Goal: Task Accomplishment & Management: Use online tool/utility

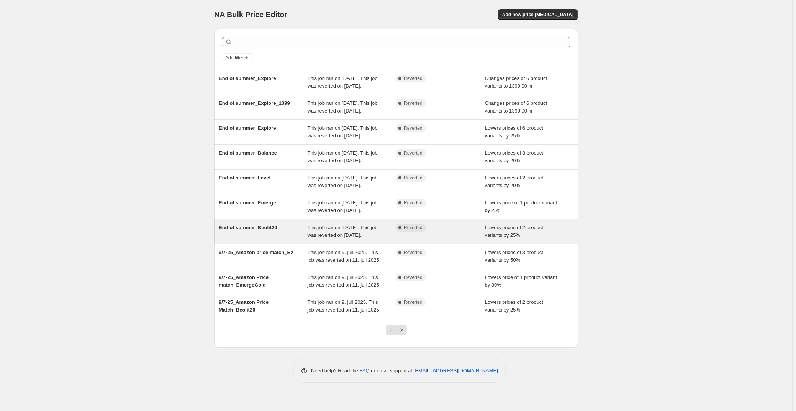
scroll to position [36, 0]
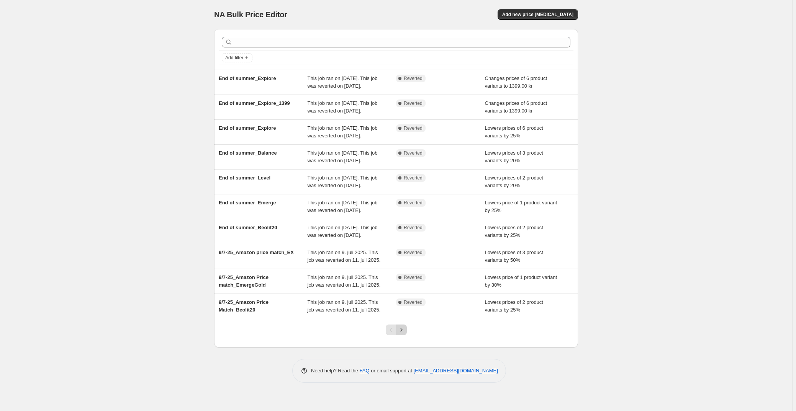
click at [402, 334] on icon "Next" at bounding box center [402, 330] width 8 height 8
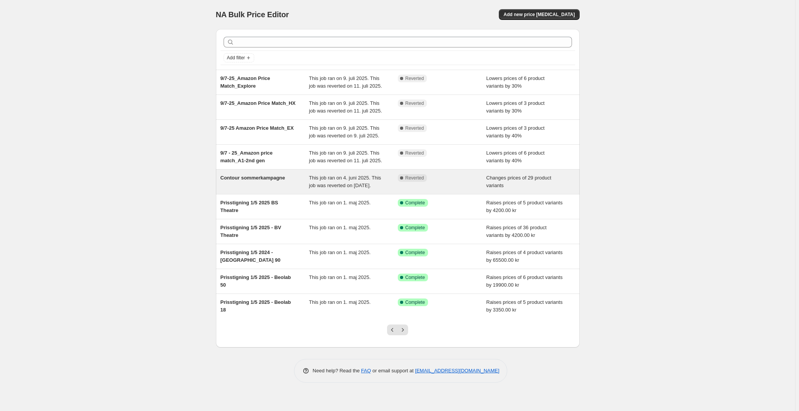
click at [284, 183] on div "Contour sommerkampagne" at bounding box center [265, 181] width 89 height 15
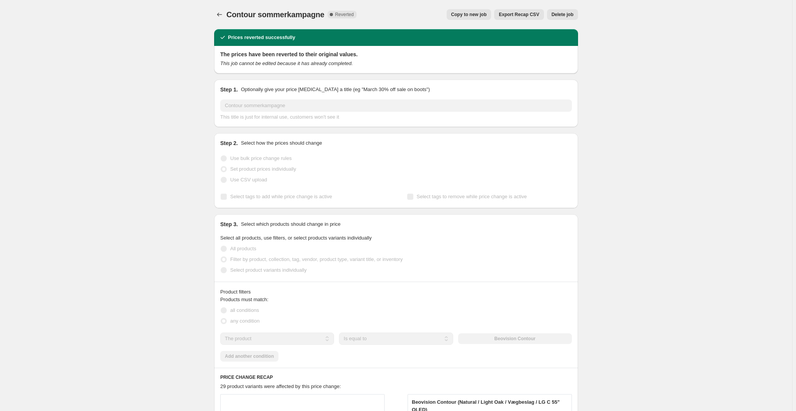
click at [474, 15] on span "Copy to new job" at bounding box center [469, 14] width 36 height 6
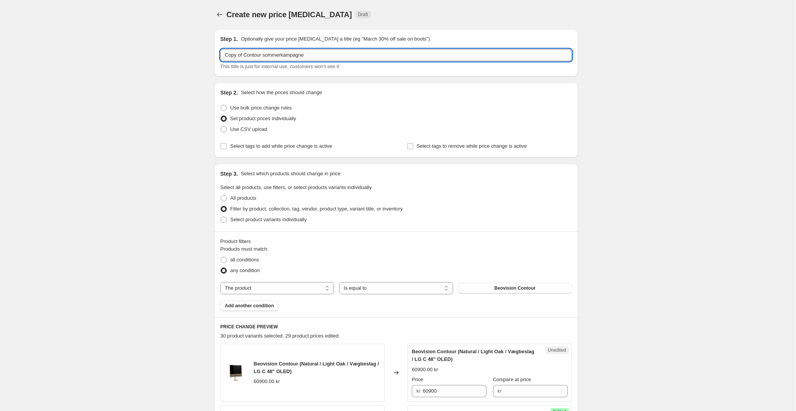
click at [259, 56] on input "Copy of Contour sommerkampagne" at bounding box center [396, 55] width 352 height 12
drag, startPoint x: 244, startPoint y: 55, endPoint x: 200, endPoint y: 52, distance: 44.5
drag, startPoint x: 296, startPoint y: 58, endPoint x: 248, endPoint y: 58, distance: 48.6
click at [248, 58] on input "Contour sommerkampagne" at bounding box center [396, 55] width 352 height 12
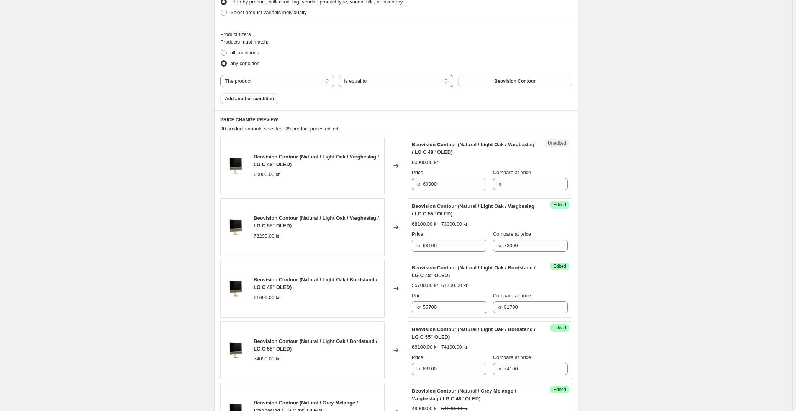
scroll to position [209, 0]
type input "Contour m. gratis stand"
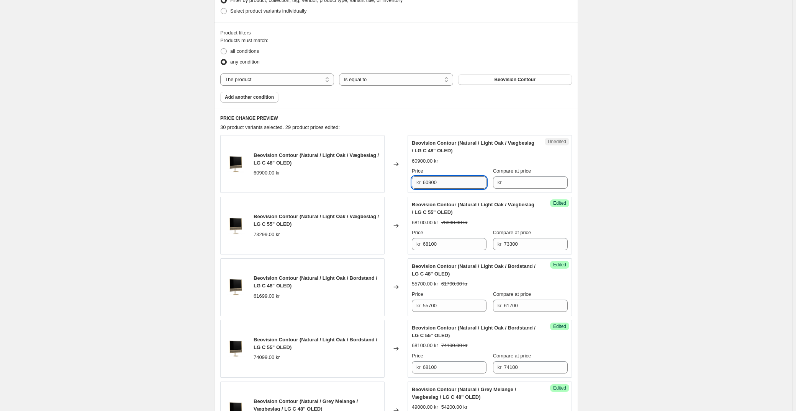
click at [453, 183] on input "60900" at bounding box center [455, 183] width 64 height 12
click at [524, 181] on input "Compare at price" at bounding box center [536, 183] width 64 height 12
type input "60900"
drag, startPoint x: 459, startPoint y: 181, endPoint x: 411, endPoint y: 183, distance: 47.9
click at [411, 183] on div "Success Edited Beovision Contour (Natural / Light Oak / Vægbeslag / LG C 48" OL…" at bounding box center [490, 164] width 164 height 58
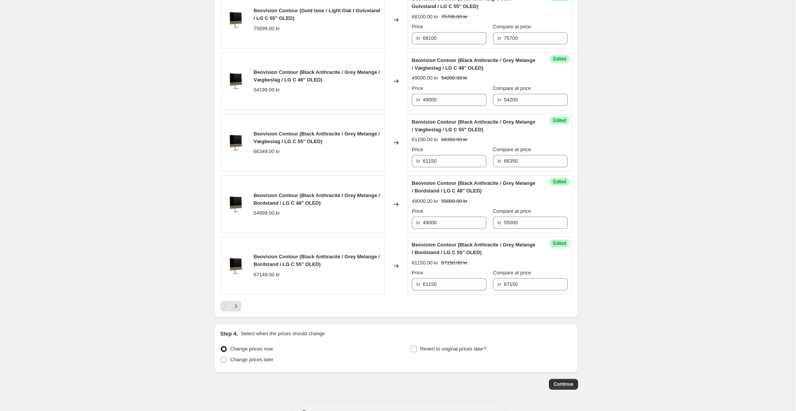
scroll to position [1300, 0]
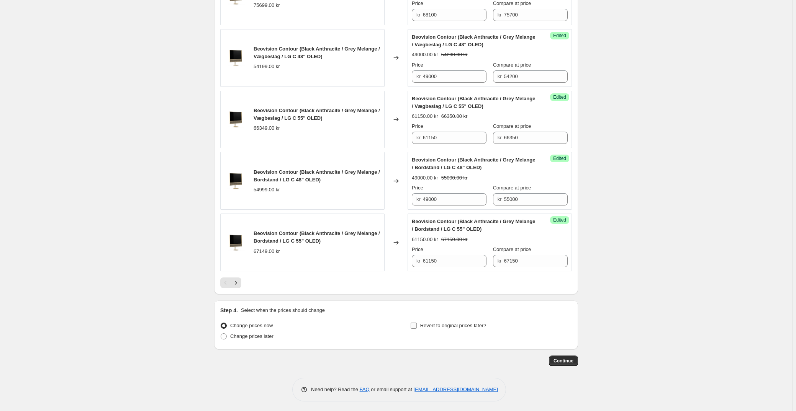
type input "55700"
click at [416, 325] on input "Revert to original prices later?" at bounding box center [414, 326] width 6 height 6
checkbox input "true"
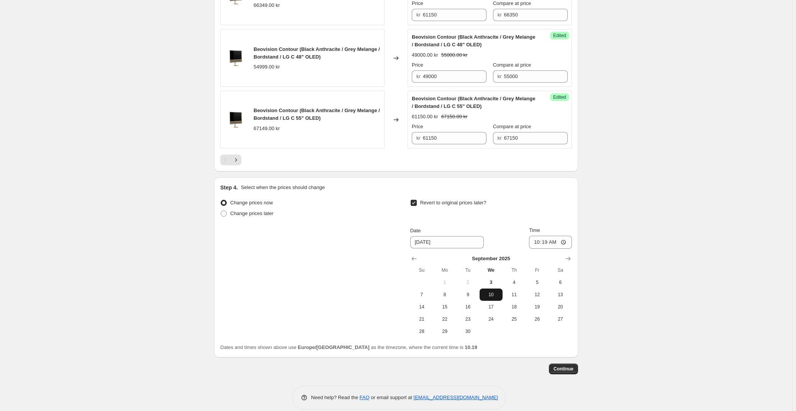
scroll to position [1431, 0]
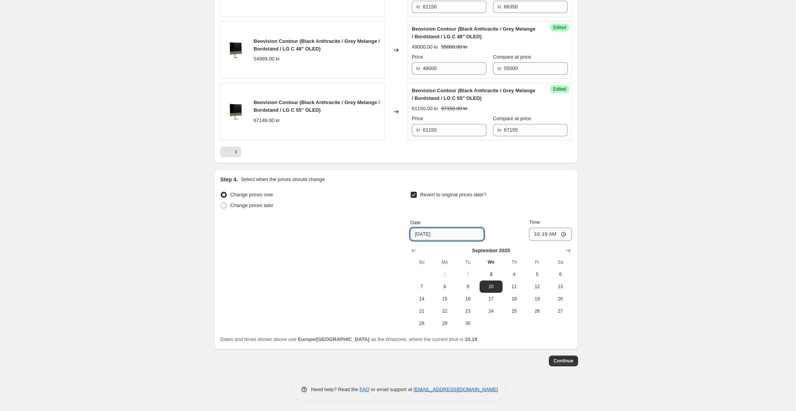
click at [455, 234] on input "[DATE]" at bounding box center [447, 234] width 74 height 12
click at [567, 249] on icon "Show next month, October 2025" at bounding box center [568, 251] width 8 height 8
click at [496, 299] on span "15" at bounding box center [491, 299] width 17 height 6
type input "[DATE]"
click at [548, 232] on input "10:19" at bounding box center [550, 234] width 43 height 13
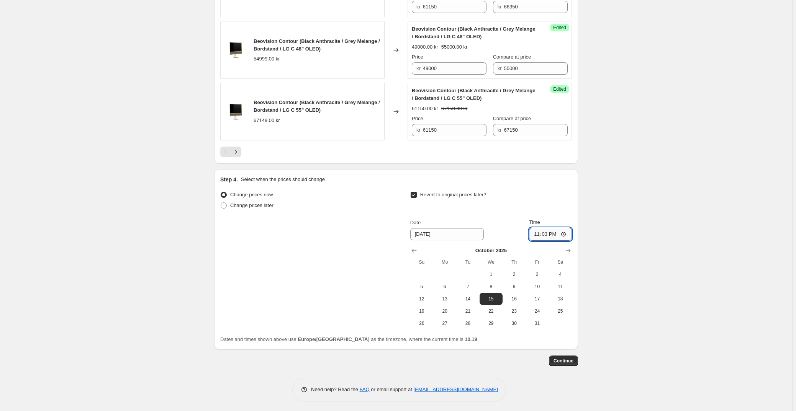
type input "23:30"
click at [570, 359] on span "Continue" at bounding box center [563, 361] width 20 height 6
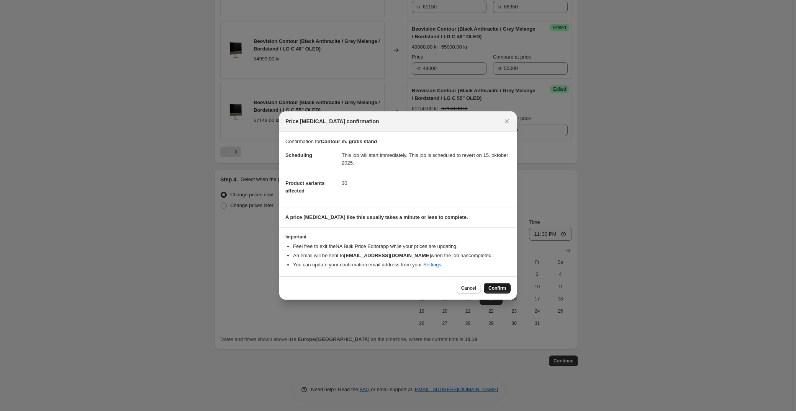
click at [499, 287] on span "Confirm" at bounding box center [497, 288] width 18 height 6
type input "Contour m. gratis stand"
